Goal: Manage account settings

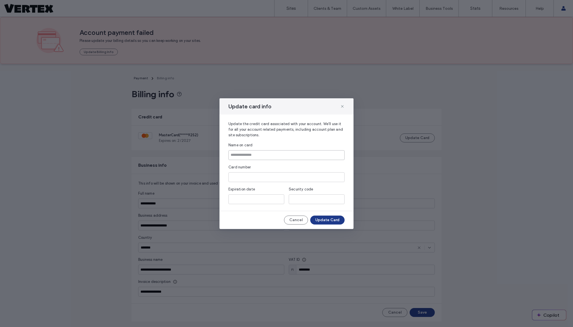
click at [293, 155] on input at bounding box center [286, 155] width 116 height 10
type input "**********"
click at [332, 219] on button "Update Card" at bounding box center [327, 220] width 34 height 9
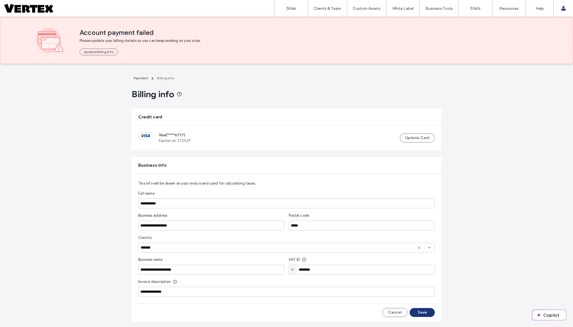
click at [428, 313] on button "Save" at bounding box center [422, 312] width 25 height 9
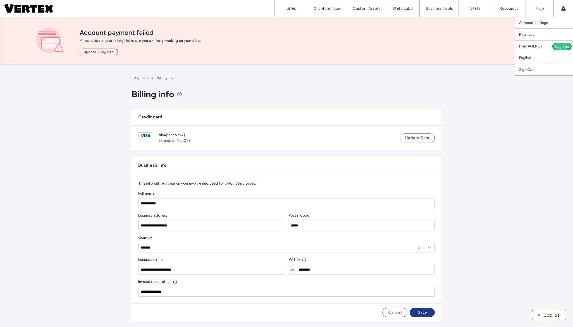
click at [564, 10] on use at bounding box center [563, 8] width 4 height 4
click at [535, 23] on label "Account settings" at bounding box center [533, 23] width 29 height 4
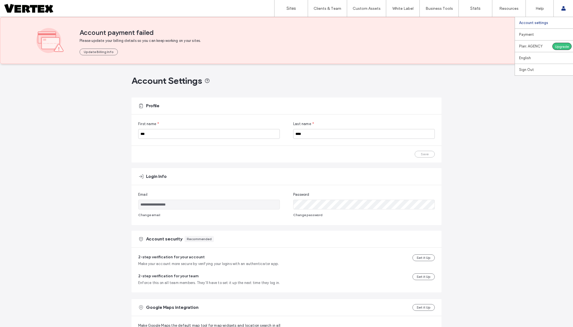
click at [534, 46] on label "Plan: AGENCY" at bounding box center [535, 46] width 33 height 4
click at [530, 33] on label "Payment" at bounding box center [526, 34] width 15 height 4
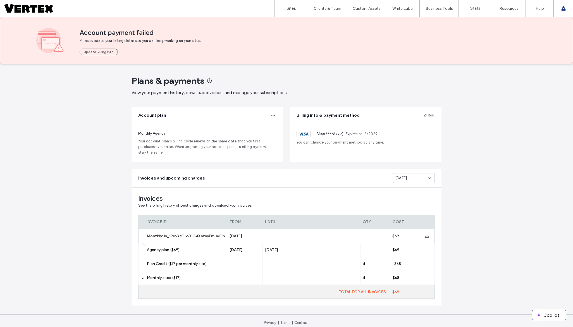
scroll to position [4, 0]
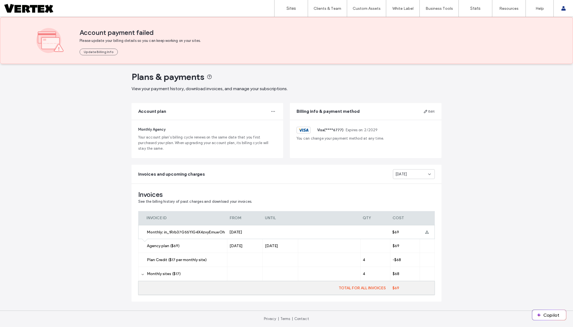
click at [141, 274] on icon at bounding box center [142, 274] width 3 height 3
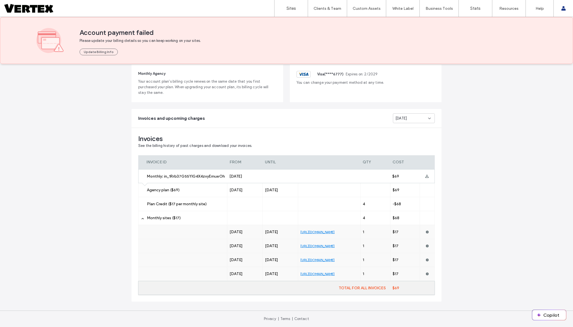
click at [481, 249] on div "Plans & payments View your payment history, download invoices, and manage your …" at bounding box center [286, 165] width 573 height 323
click at [476, 147] on div "Plans & payments View your payment history, download invoices, and manage your …" at bounding box center [286, 165] width 573 height 323
